Goal: Use online tool/utility: Utilize a website feature to perform a specific function

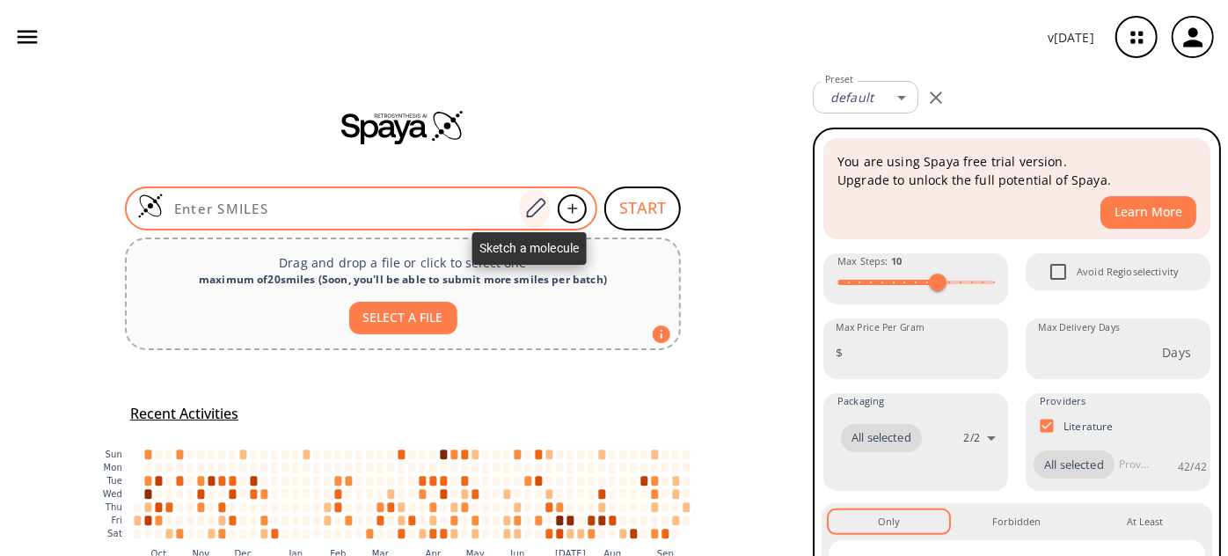
click at [519, 195] on div at bounding box center [535, 208] width 32 height 39
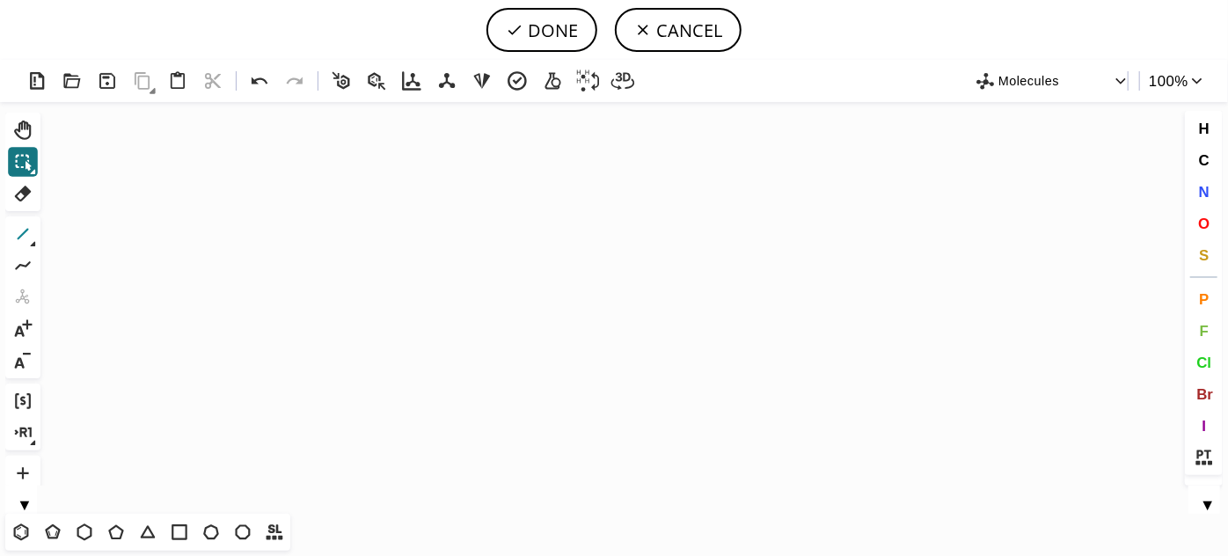
click at [21, 231] on icon at bounding box center [22, 234] width 23 height 23
click at [408, 290] on icon "Created with [PERSON_NAME] 2.3.0" at bounding box center [613, 308] width 1133 height 412
click at [435, 278] on icon "Created with [PERSON_NAME] 2.3.0" at bounding box center [613, 308] width 1133 height 412
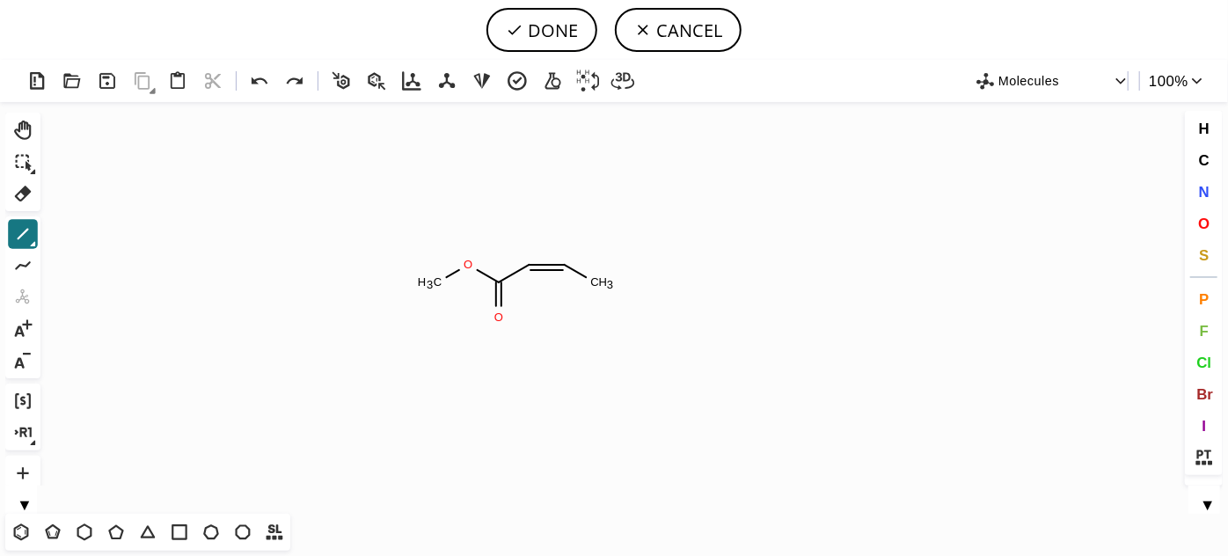
drag, startPoint x: 566, startPoint y: 265, endPoint x: 602, endPoint y: 286, distance: 41.8
drag, startPoint x: 588, startPoint y: 282, endPoint x: 588, endPoint y: 292, distance: 9.7
drag, startPoint x: 590, startPoint y: 284, endPoint x: 592, endPoint y: 313, distance: 29.1
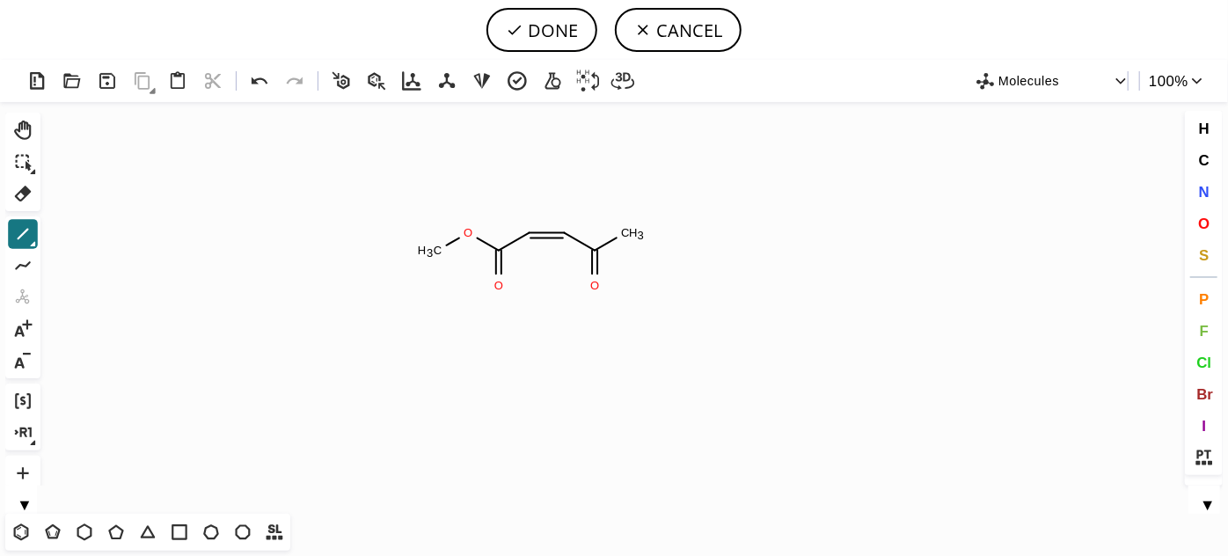
scroll to position [79, 0]
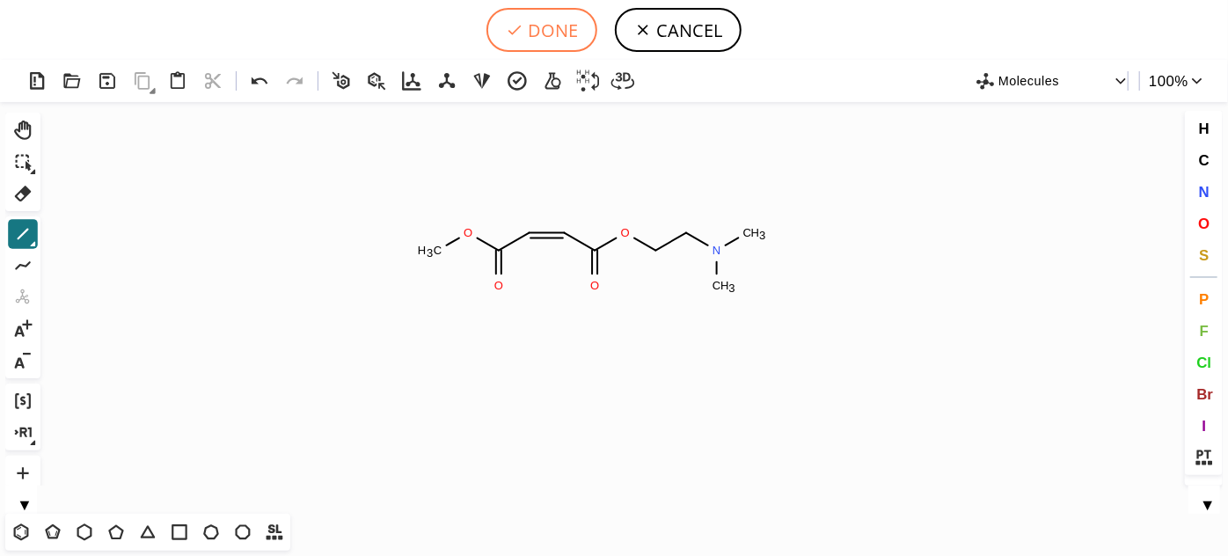
click at [535, 27] on button "DONE" at bounding box center [541, 30] width 111 height 44
type input "COC(=O)/C=C\C(=O)OCCN(C)C"
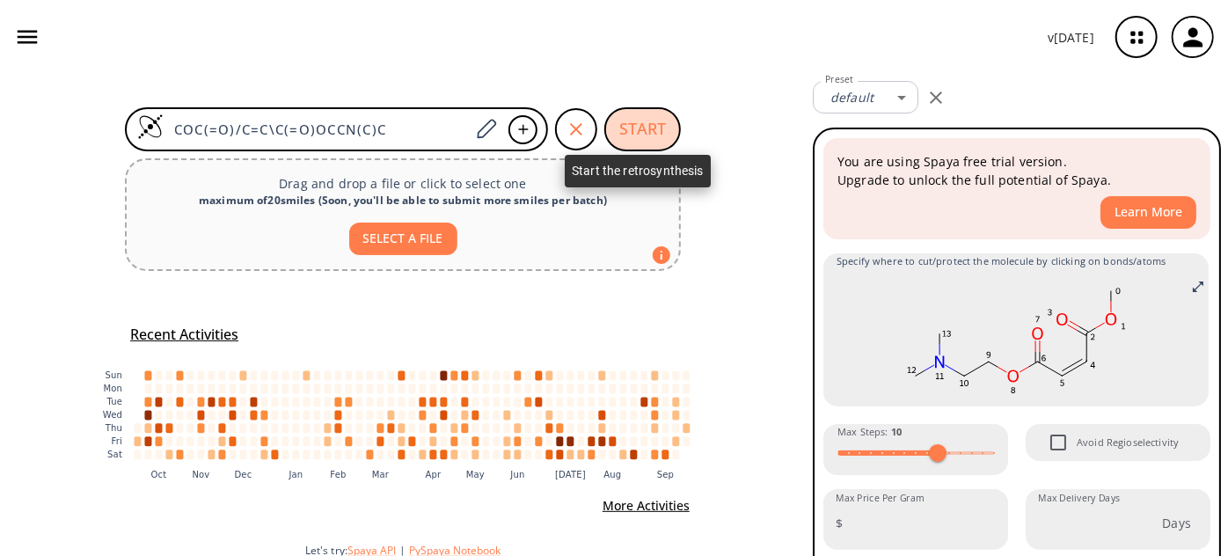
click at [660, 124] on button "START" at bounding box center [642, 129] width 77 height 44
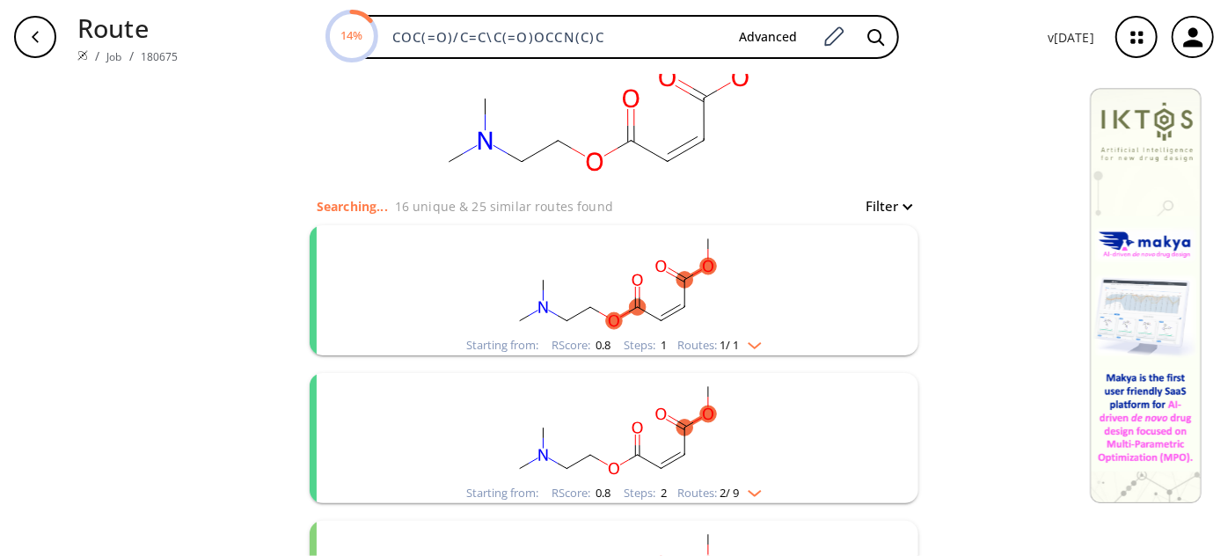
scroll to position [159, 0]
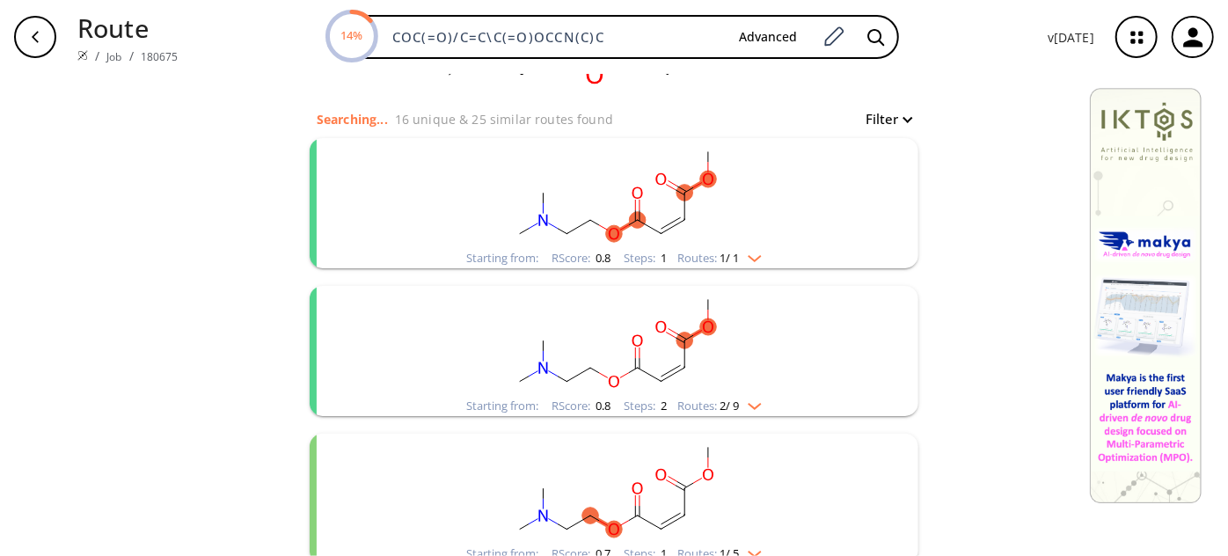
click at [668, 212] on rect "clusters" at bounding box center [613, 193] width 457 height 110
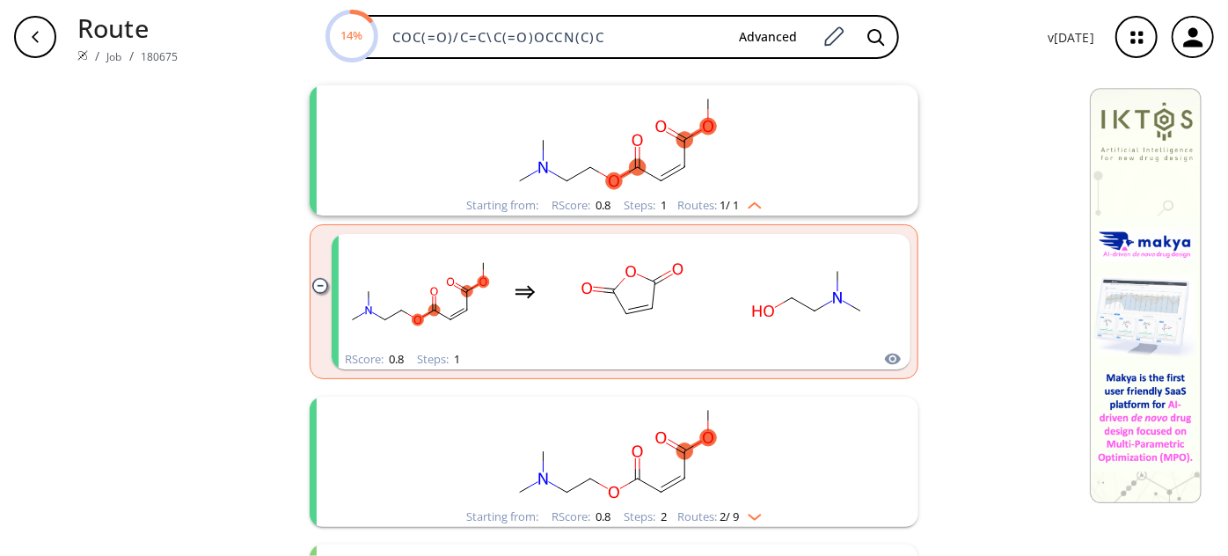
scroll to position [239, 0]
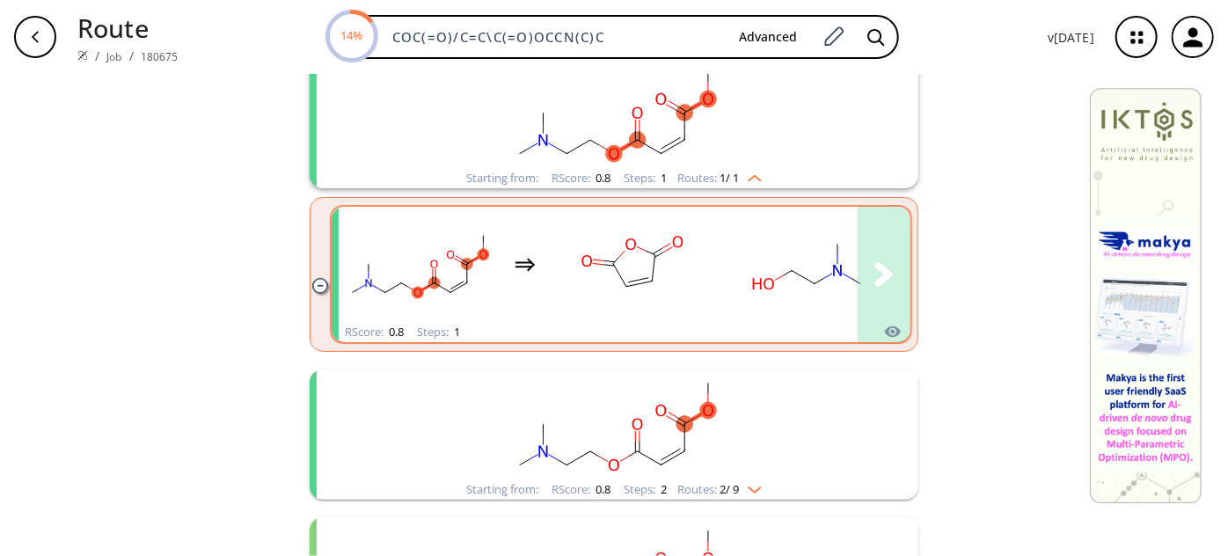
click at [627, 258] on rect "clusters" at bounding box center [632, 264] width 158 height 110
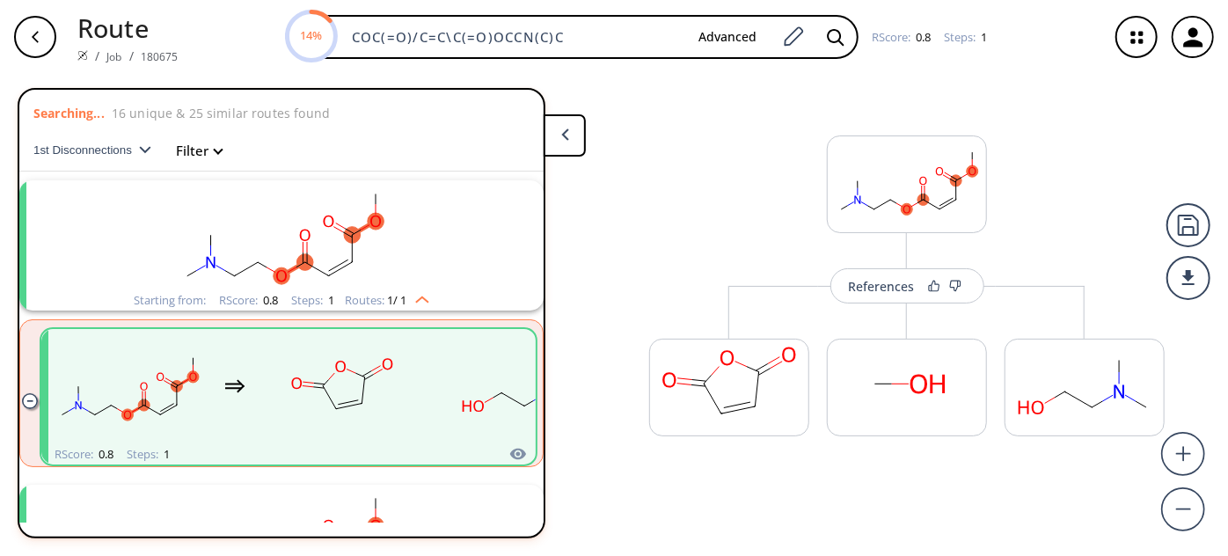
scroll to position [38, 0]
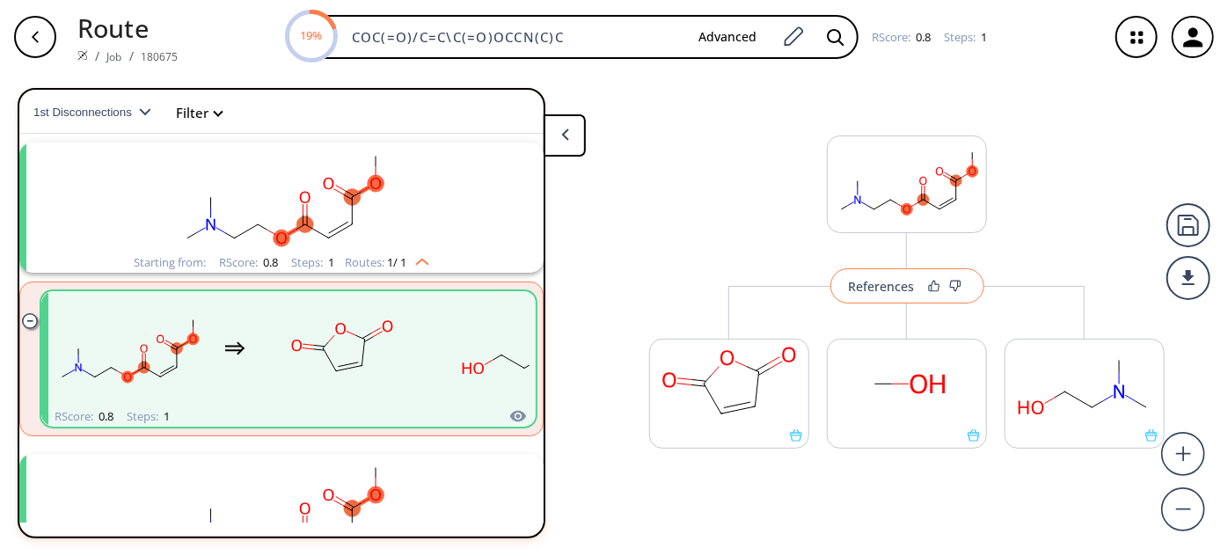
click at [911, 295] on button "References" at bounding box center [907, 285] width 154 height 35
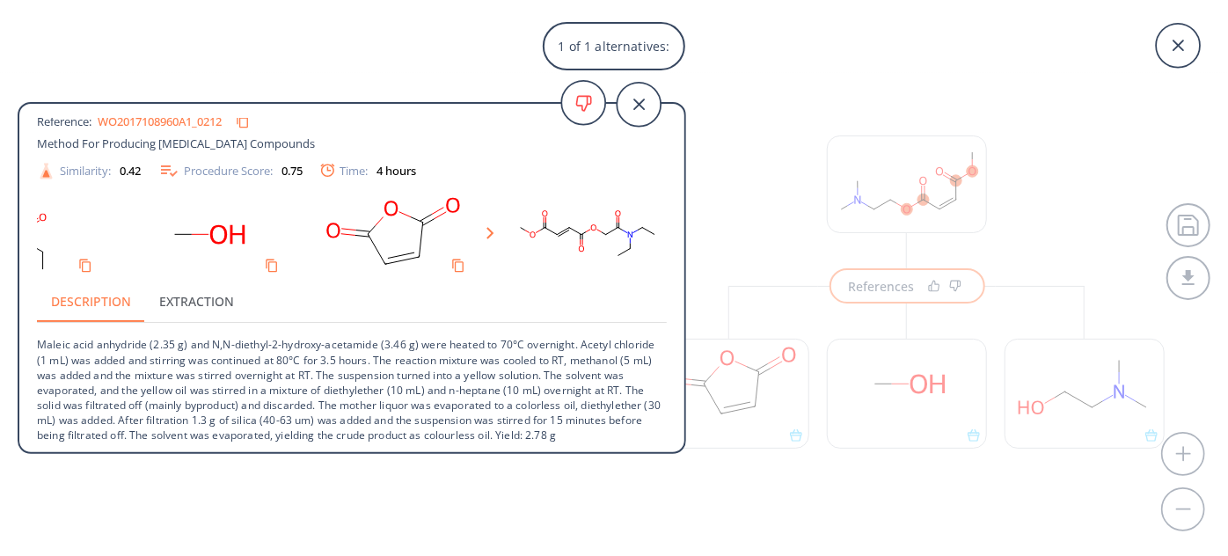
scroll to position [44, 0]
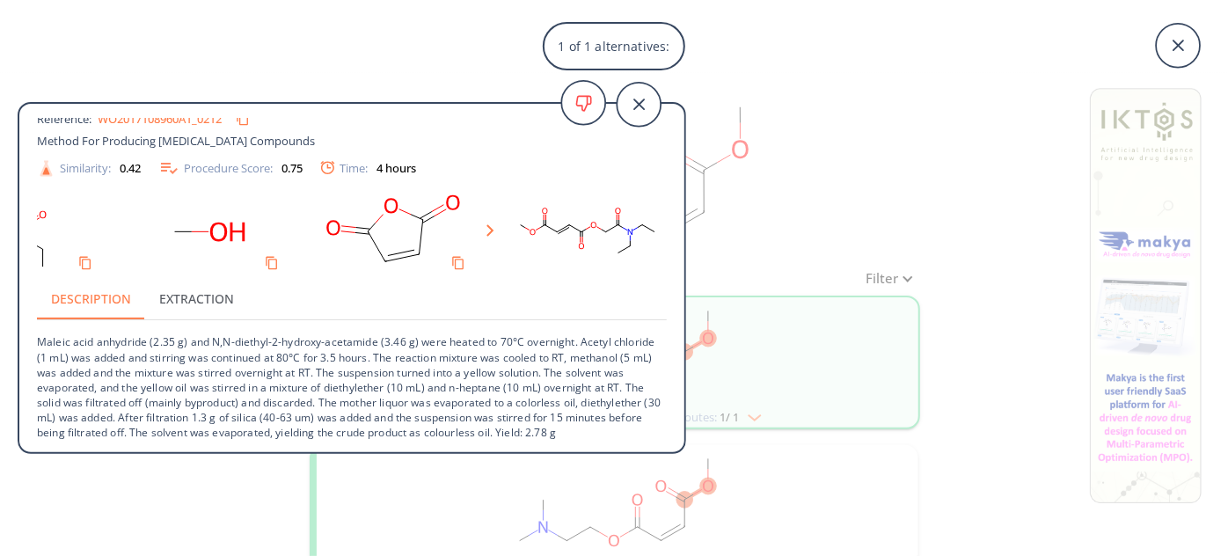
click at [927, 126] on div "1 of 1 alternatives: Carboxylic anhydride alcoholysis Reference: WO2017108960A1…" at bounding box center [614, 278] width 1228 height 556
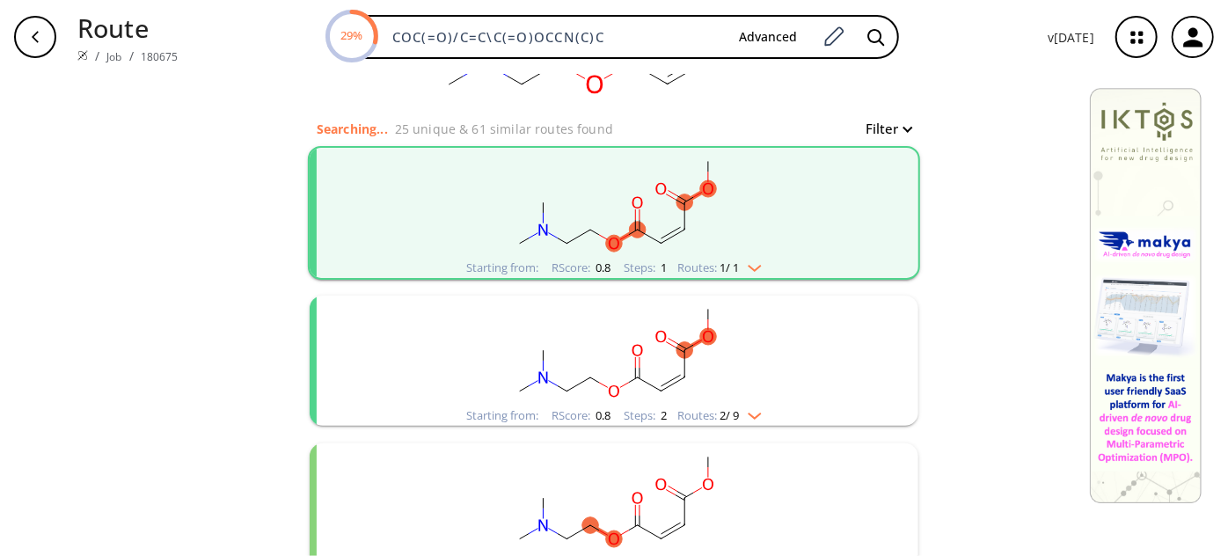
scroll to position [159, 0]
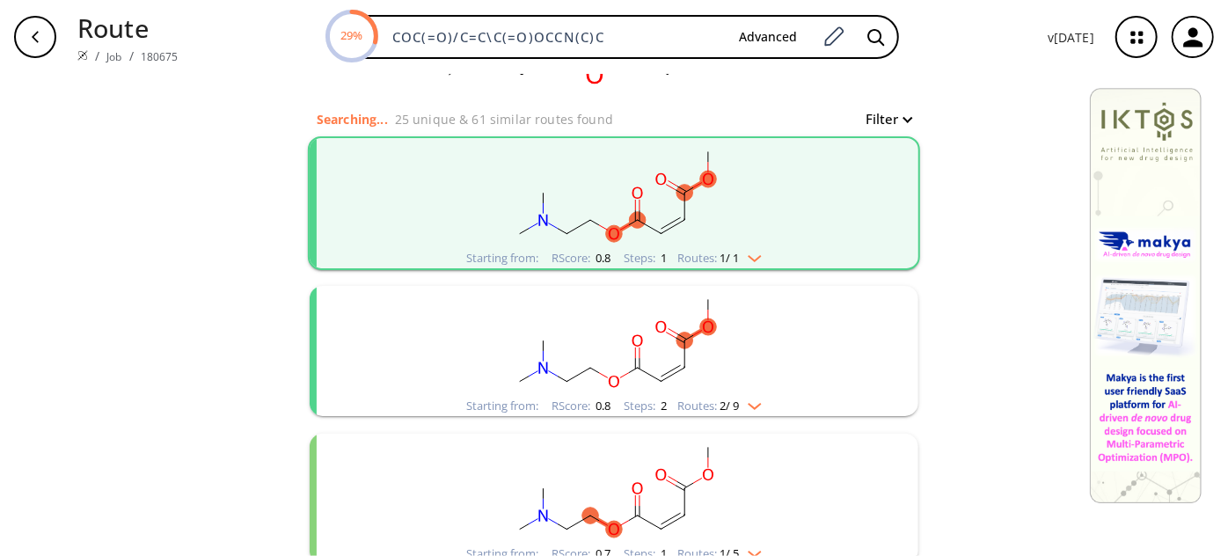
click at [665, 296] on rect "clusters" at bounding box center [613, 341] width 457 height 110
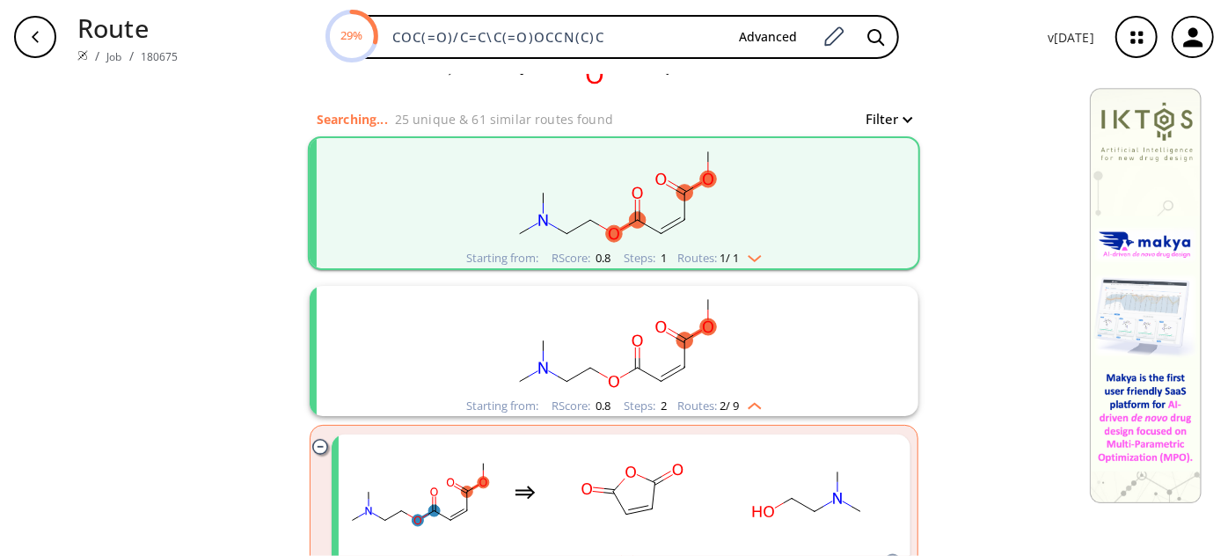
scroll to position [319, 0]
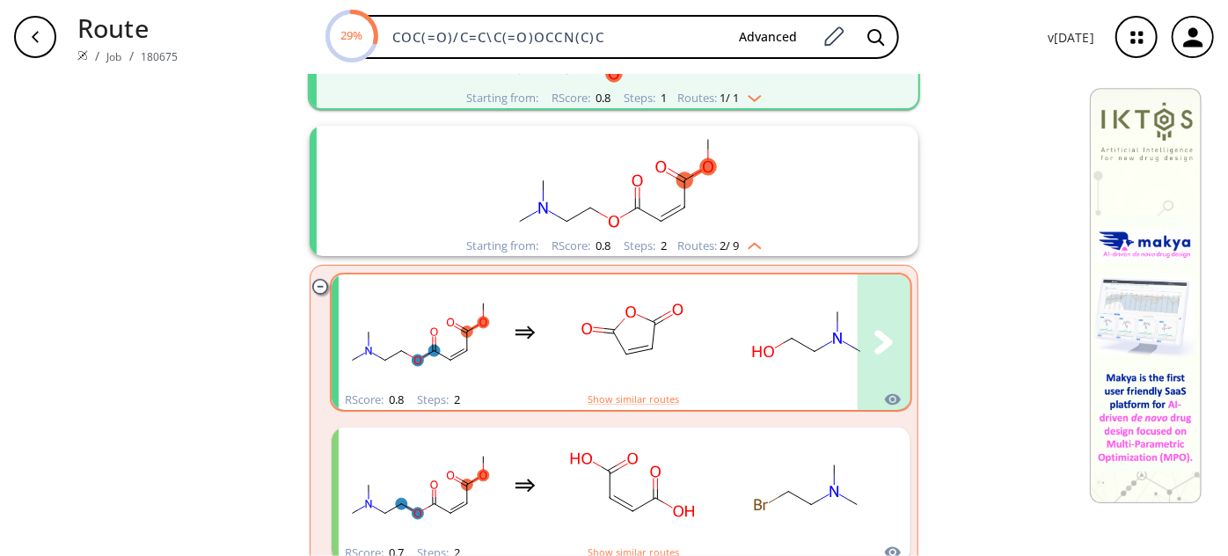
click at [645, 350] on ellipse "clusters" at bounding box center [653, 349] width 16 height 16
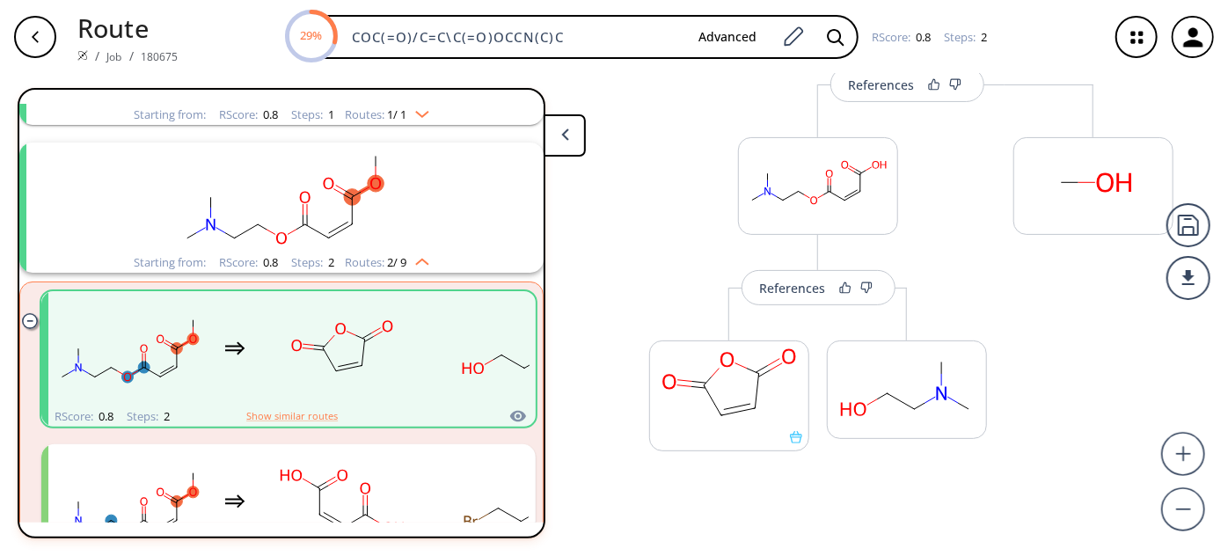
scroll to position [121, 0]
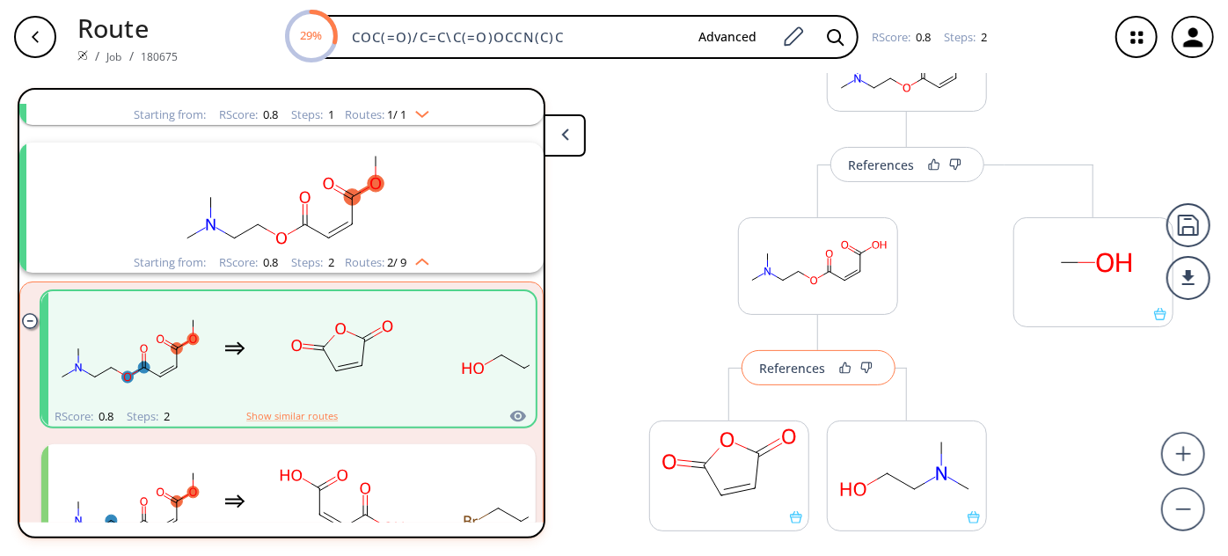
click at [785, 371] on div "References" at bounding box center [793, 367] width 66 height 11
